Goal: Task Accomplishment & Management: Use online tool/utility

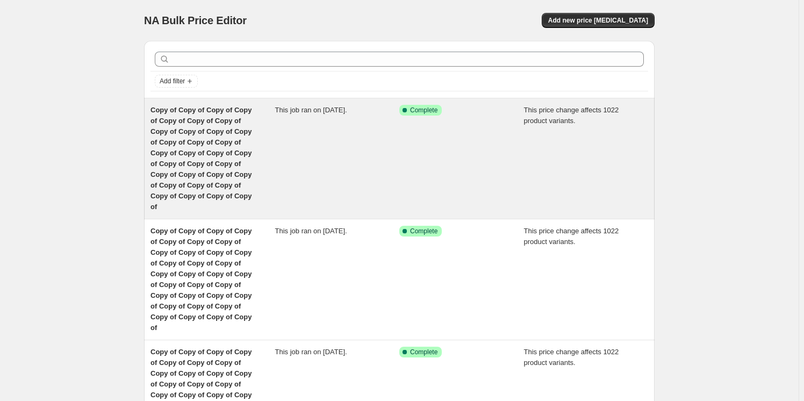
click at [234, 145] on span "Copy of Copy of Copy of Copy of Copy of Copy of Copy of Copy of Copy of Copy of…" at bounding box center [200, 158] width 101 height 105
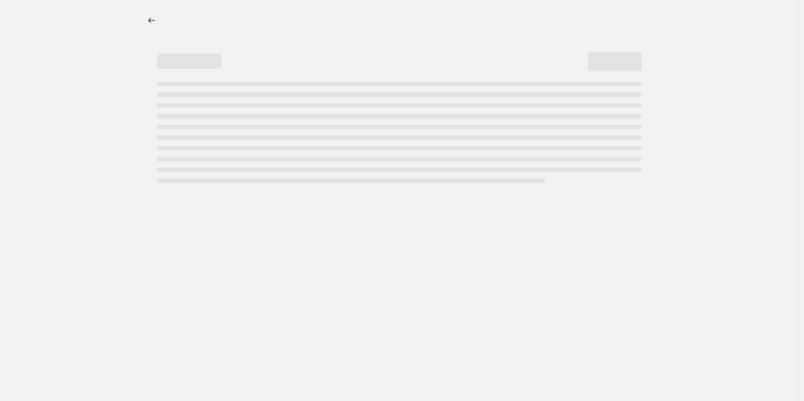
select select "margin"
select select "remove"
